Goal: Find contact information: Find contact information

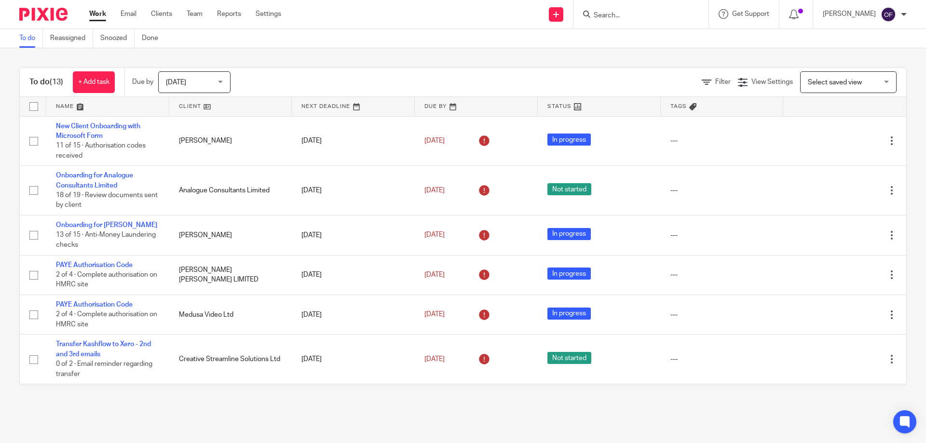
click at [612, 10] on form at bounding box center [643, 14] width 103 height 12
click at [607, 14] on input "Search" at bounding box center [635, 16] width 87 height 9
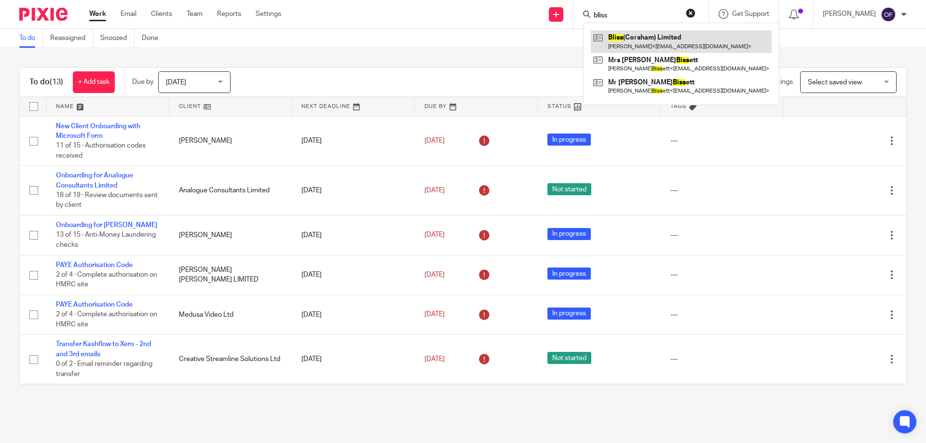
type input "bliss"
click at [634, 41] on link at bounding box center [681, 41] width 181 height 22
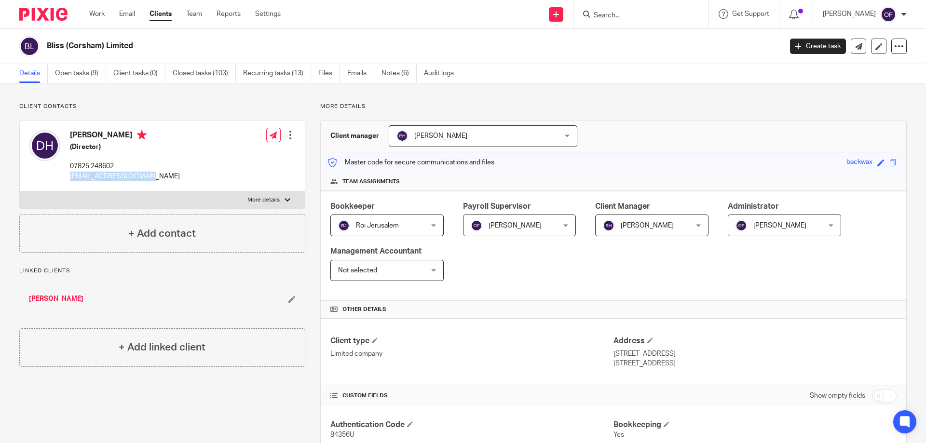
drag, startPoint x: 69, startPoint y: 178, endPoint x: 193, endPoint y: 186, distance: 124.2
click at [193, 186] on div "[PERSON_NAME] (Director) 07825 248602 [EMAIL_ADDRESS][DOMAIN_NAME] Edit contact…" at bounding box center [162, 156] width 285 height 71
copy p "[EMAIL_ADDRESS][DOMAIN_NAME]"
